Goal: Check status: Check status

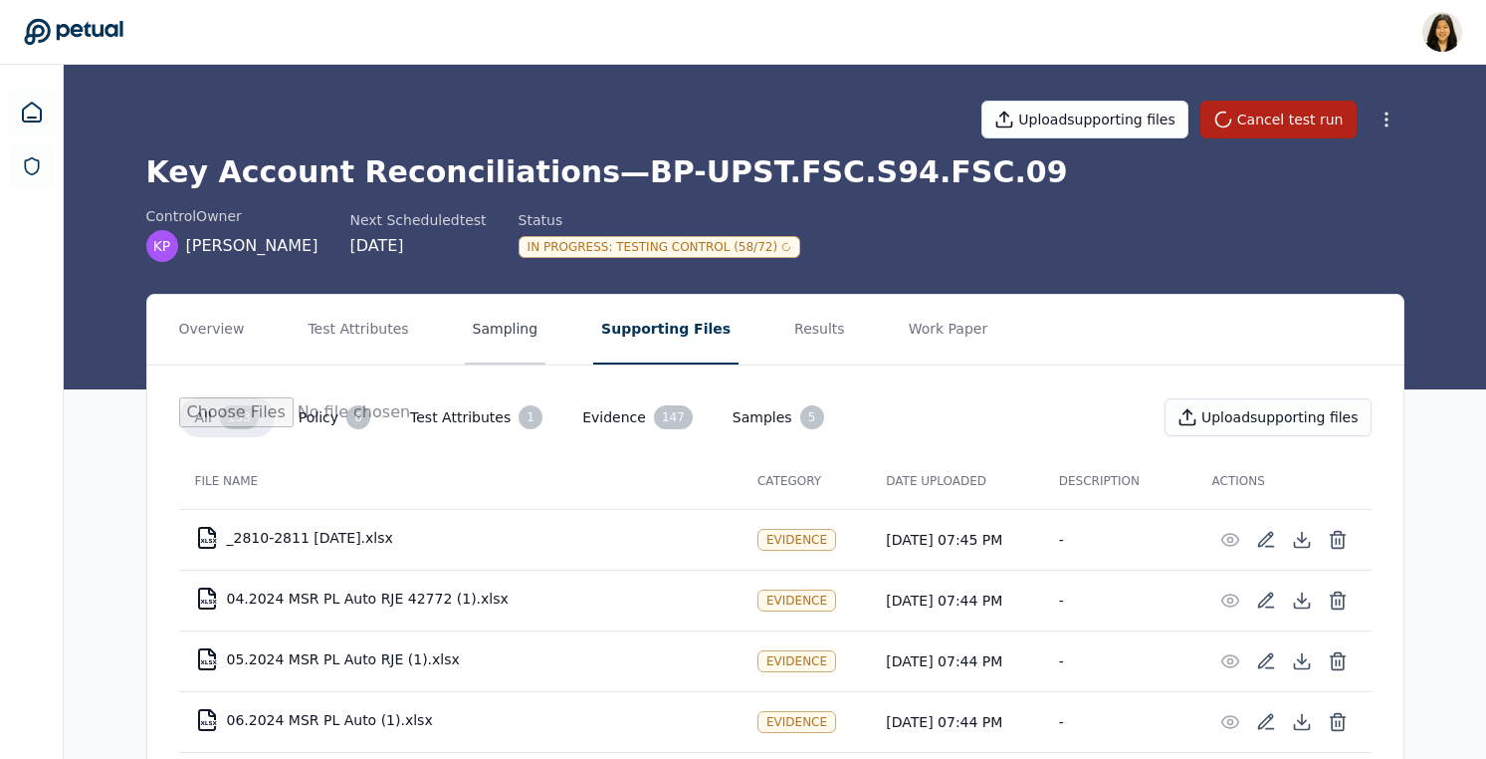
click at [481, 332] on button "Sampling" at bounding box center [506, 330] width 82 height 70
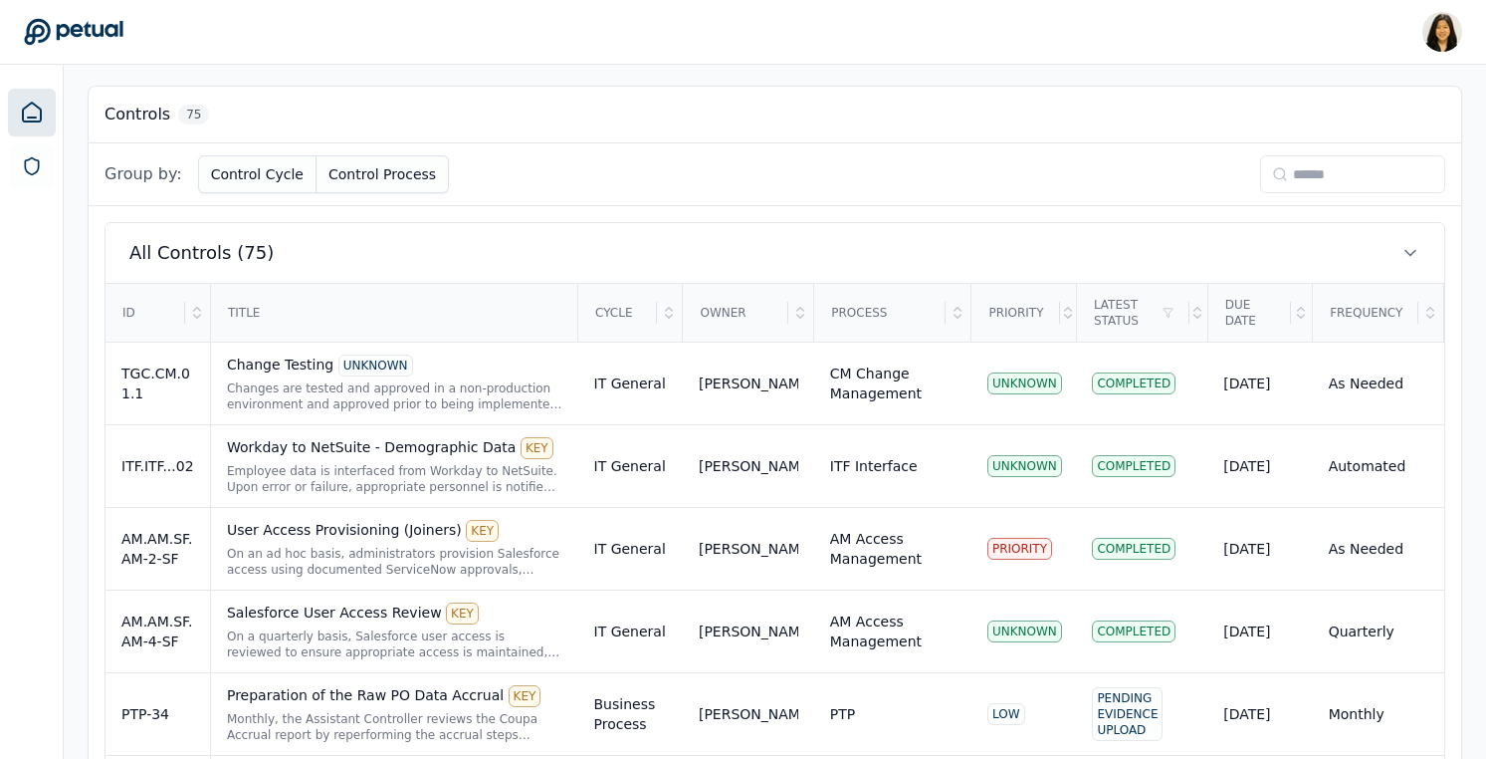
scroll to position [589, 0]
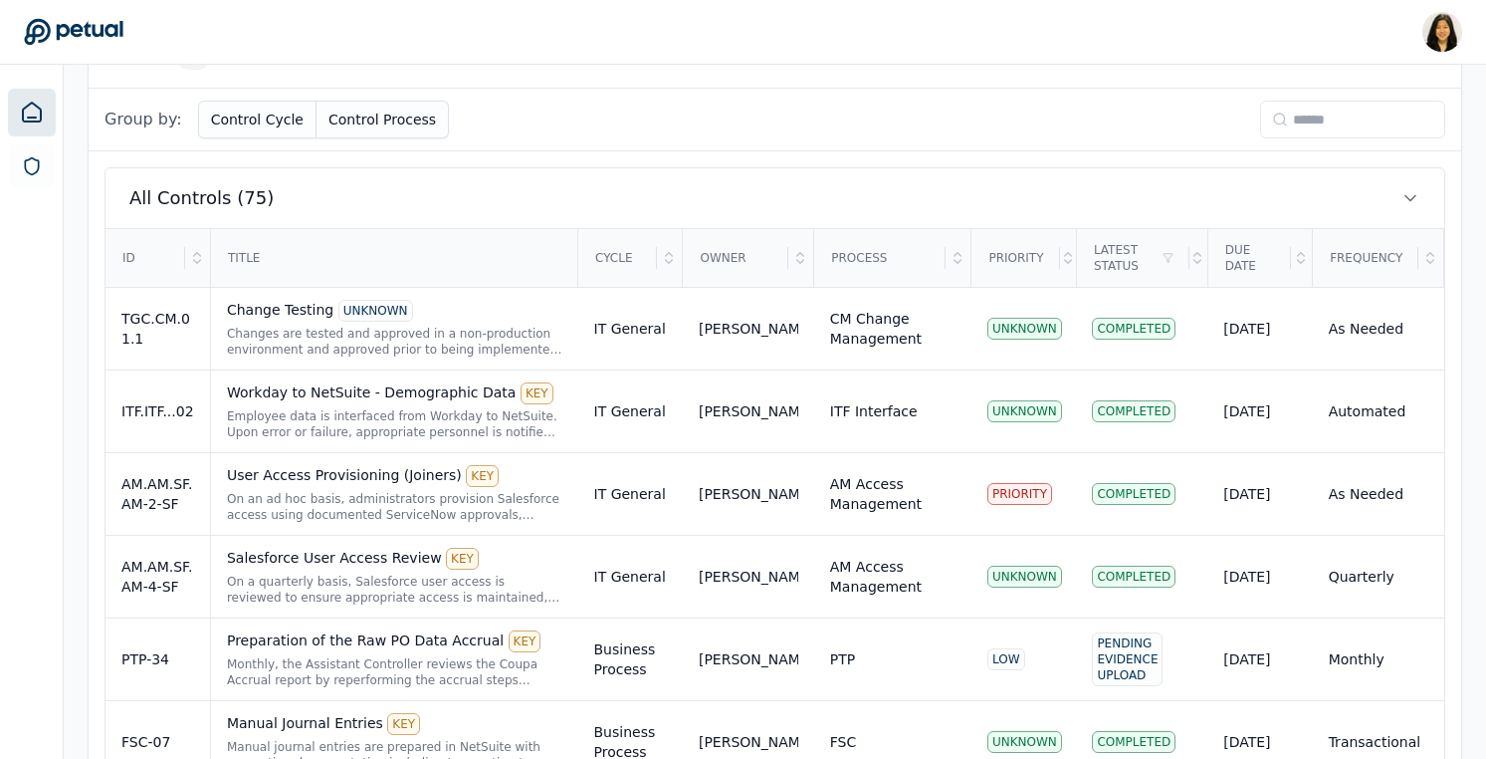
click at [287, 263] on div "Title" at bounding box center [394, 258] width 364 height 56
click at [206, 254] on div at bounding box center [197, 258] width 24 height 56
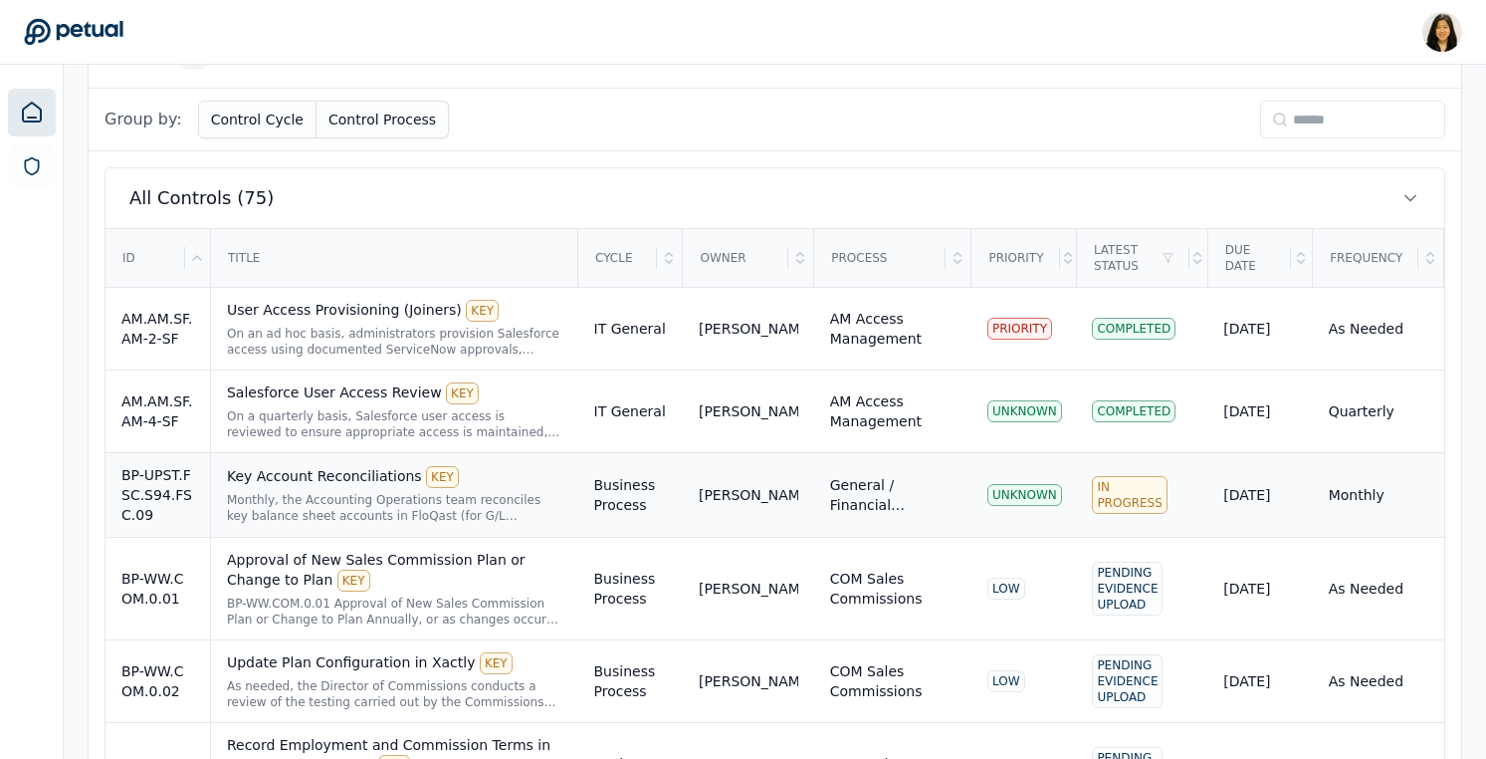
click at [374, 494] on div "Monthly, the Accounting Operations team reconciles key balance sheet accounts i…" at bounding box center [395, 508] width 336 height 32
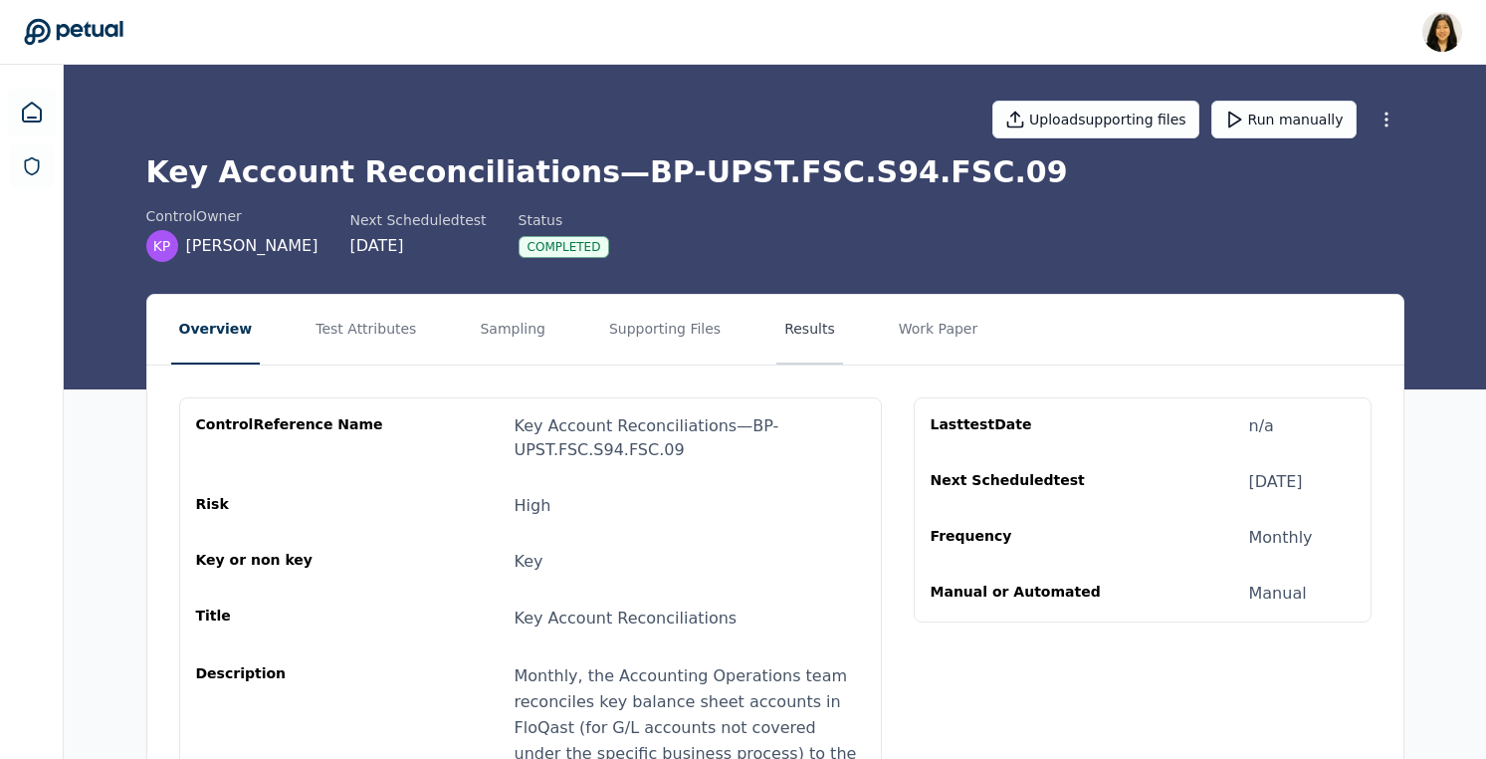
click at [794, 327] on button "Results" at bounding box center [810, 330] width 67 height 70
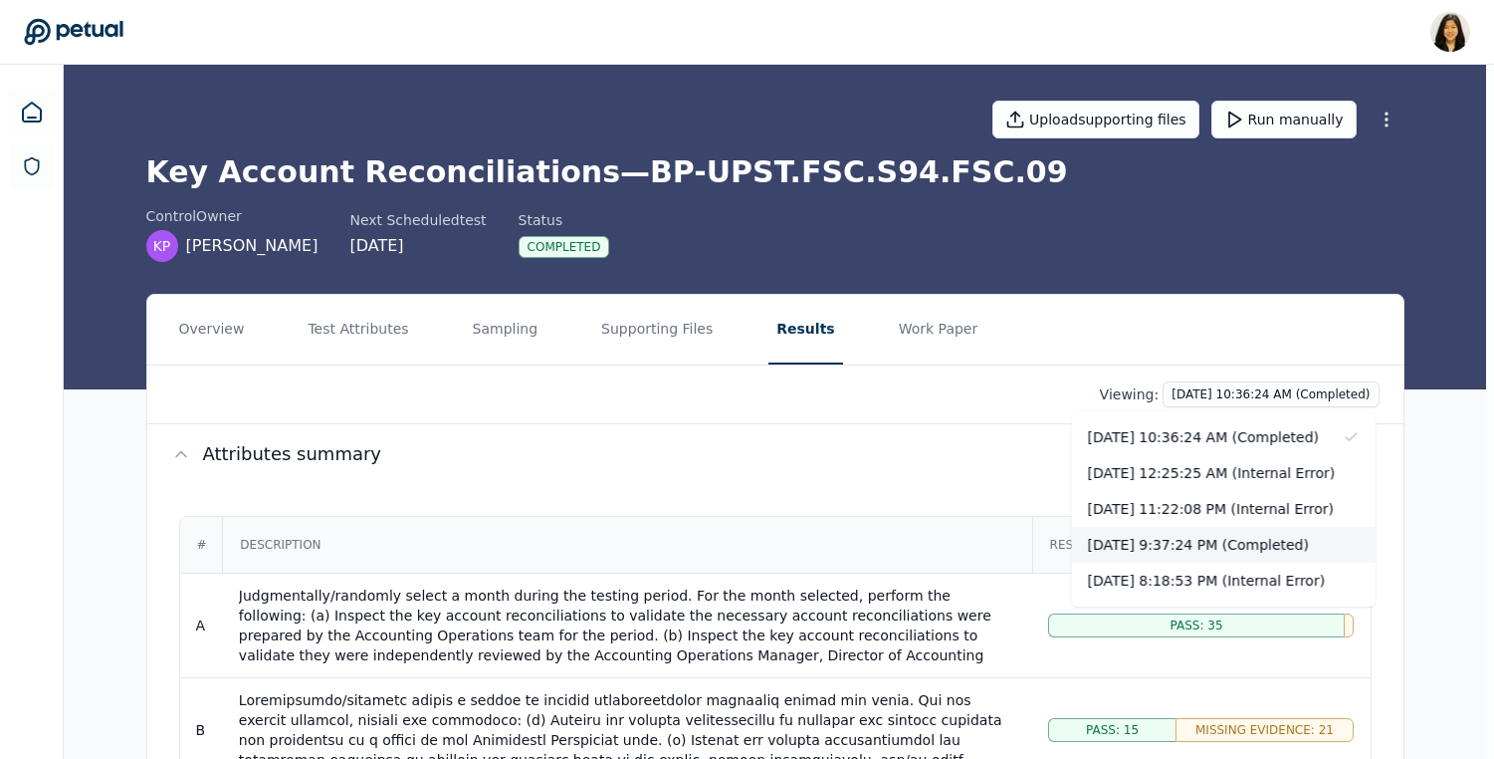
click at [1251, 540] on div "10/2/2025, 9:37:24 PM (Completed)" at bounding box center [1224, 545] width 304 height 36
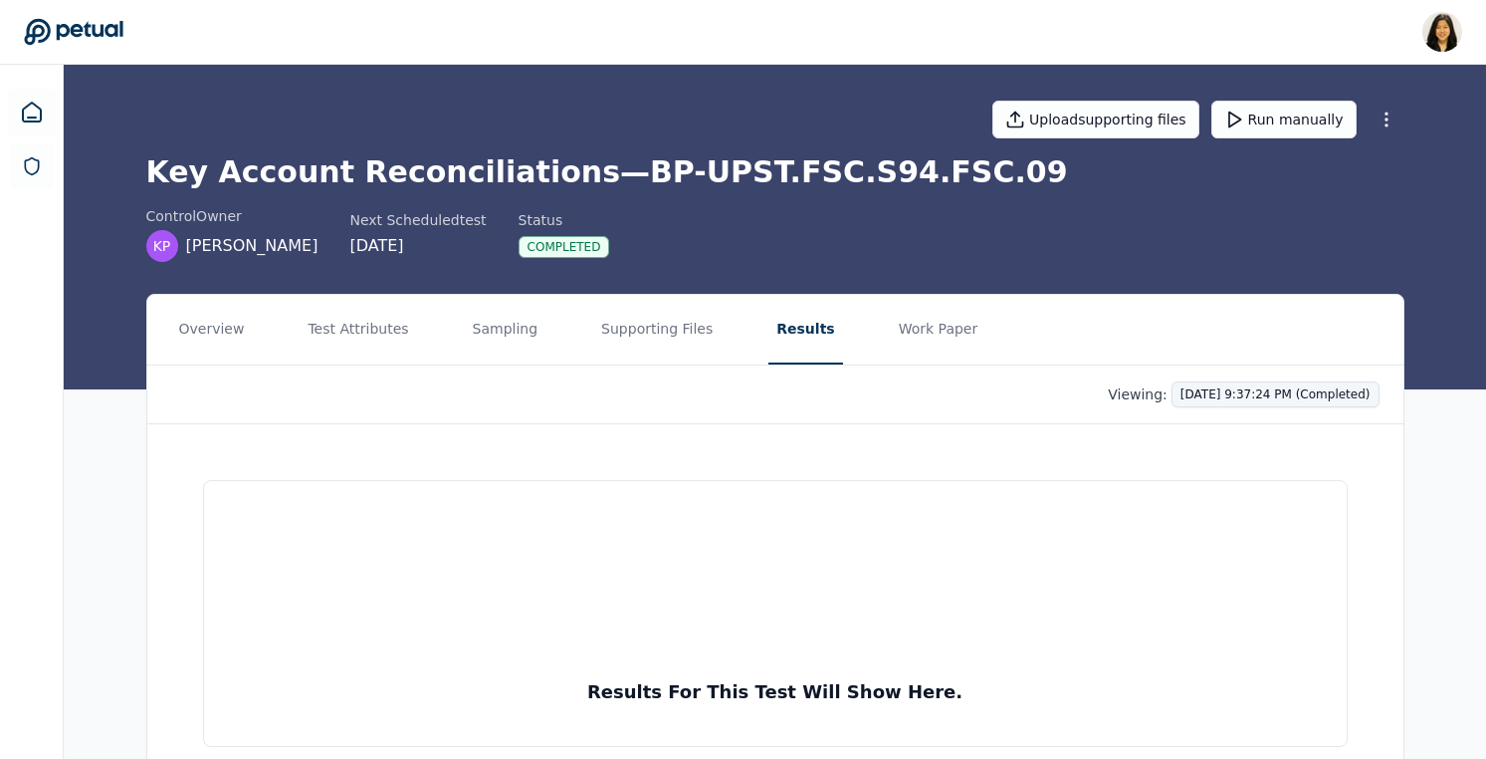
click at [1254, 393] on html "Renee Park renee.park@petual.ai Sign out Upload supporting files Run manually K…" at bounding box center [743, 417] width 1486 height 835
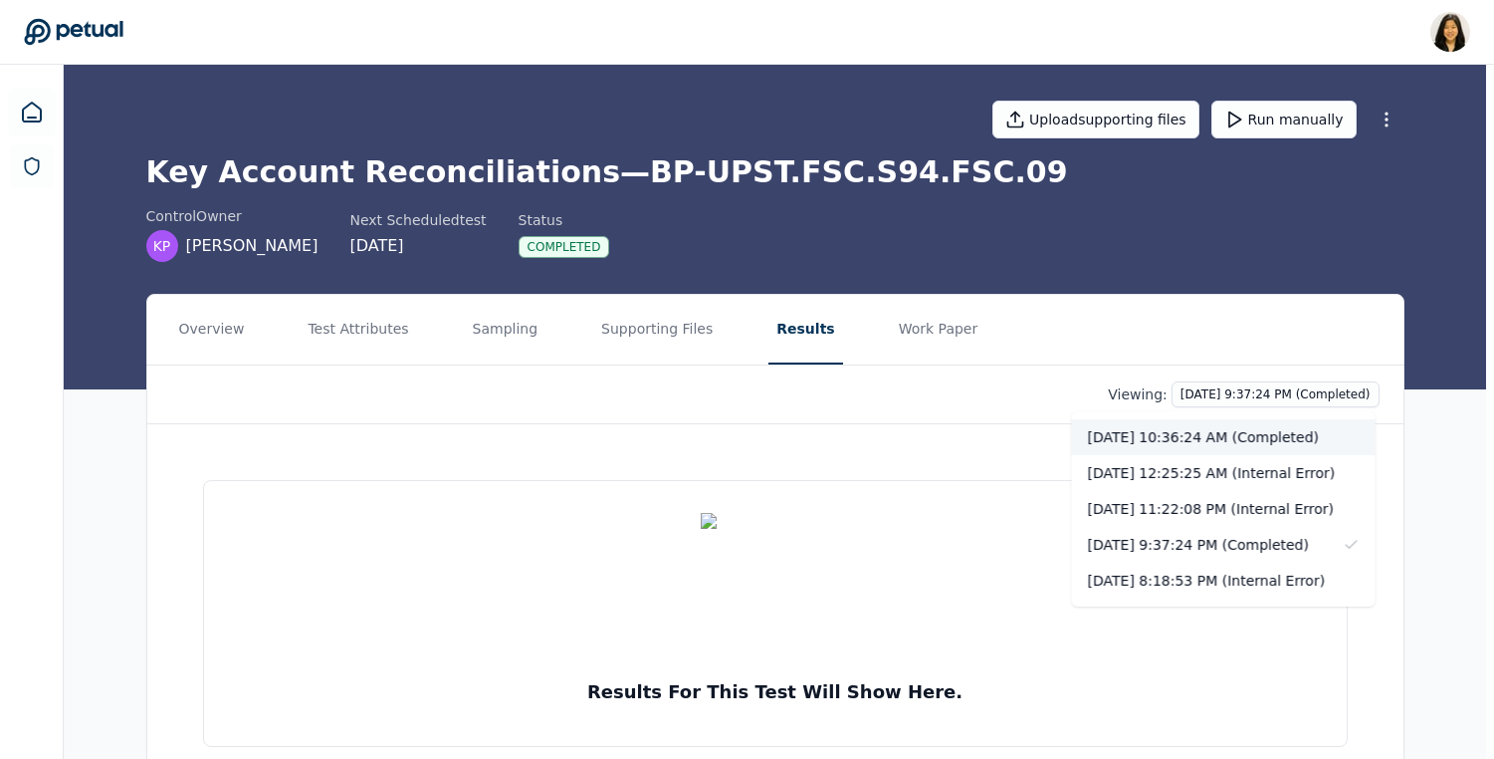
click at [1241, 435] on div "10/3/2025, 10:36:24 AM (Completed)" at bounding box center [1224, 437] width 304 height 36
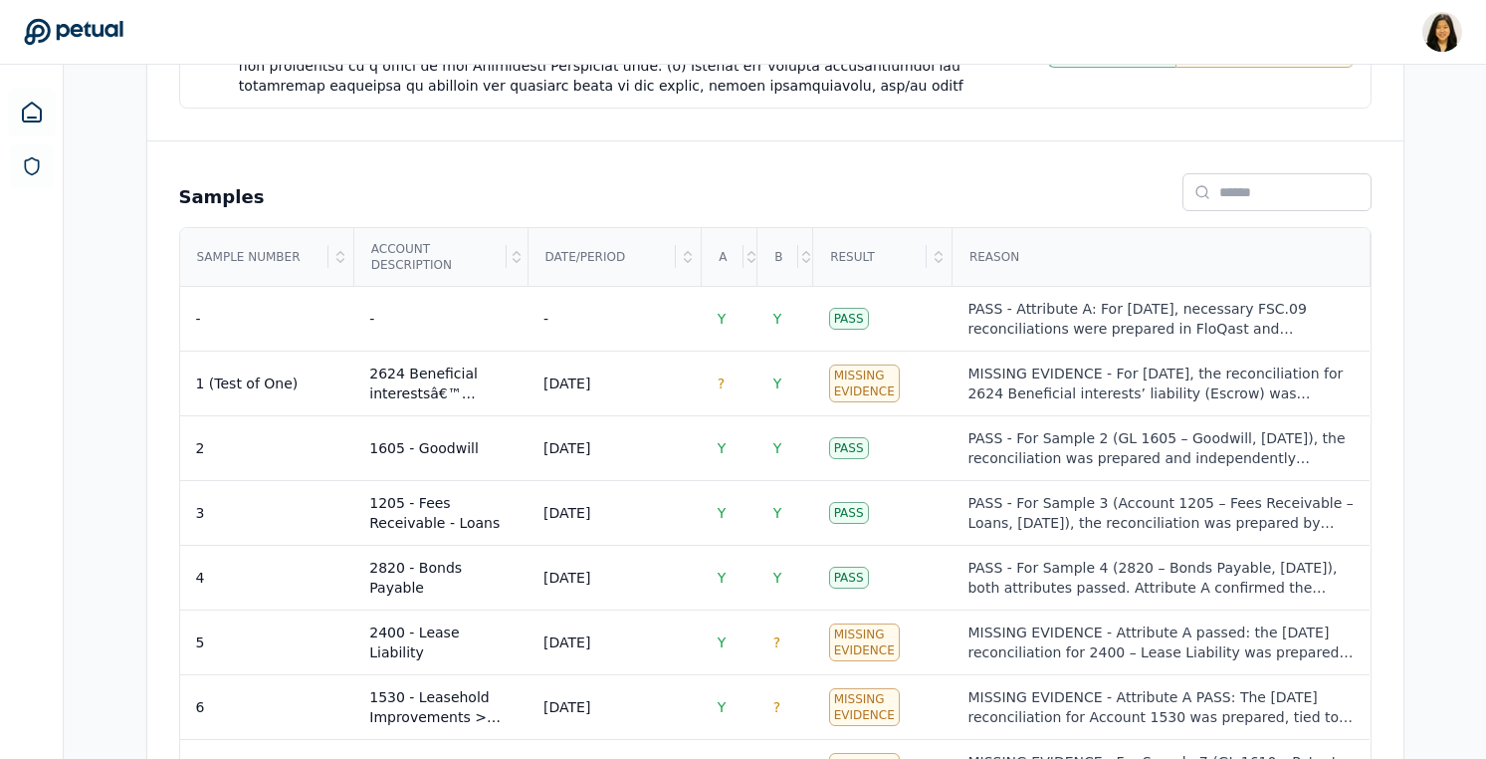
scroll to position [619, 0]
